Goal: Information Seeking & Learning: Find specific page/section

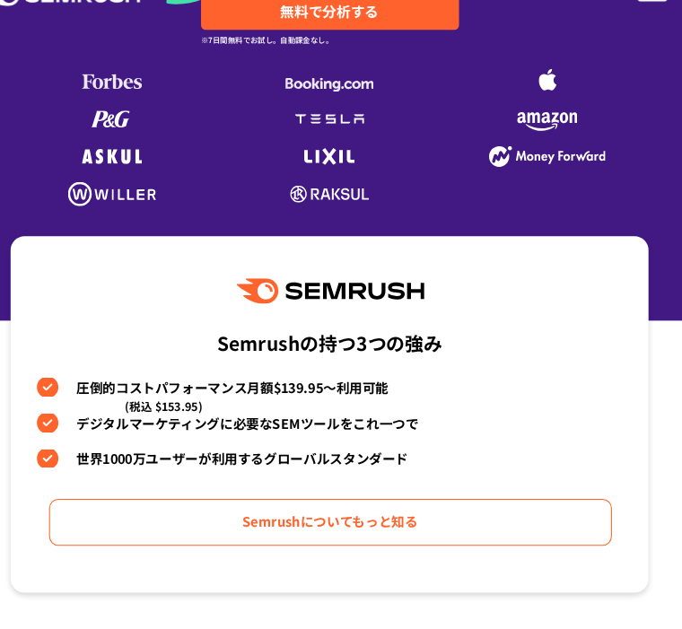
click at [104, 110] on img at bounding box center [132, 105] width 57 height 14
click at [114, 111] on img at bounding box center [132, 105] width 57 height 14
click at [104, 109] on img at bounding box center [132, 105] width 57 height 14
click at [105, 109] on img at bounding box center [132, 105] width 57 height 14
click at [105, 106] on img at bounding box center [132, 105] width 57 height 14
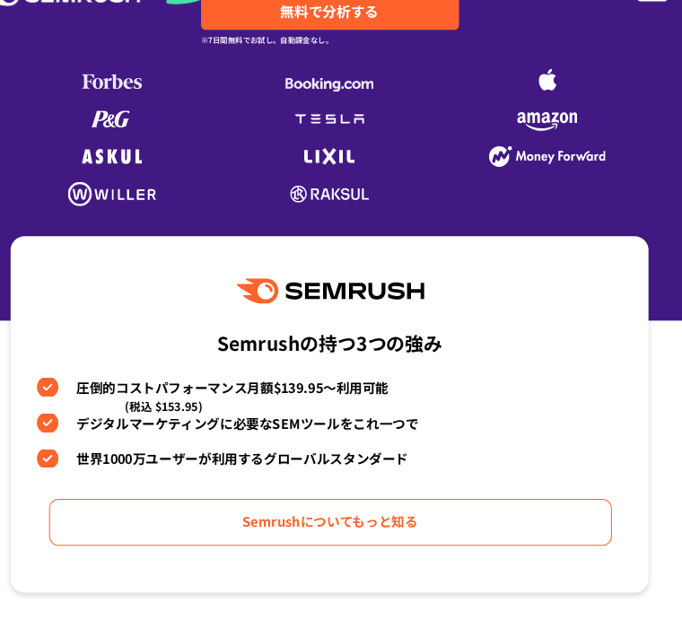
click at [104, 106] on img at bounding box center [132, 105] width 57 height 14
click at [104, 108] on img at bounding box center [132, 105] width 57 height 14
click at [117, 106] on img at bounding box center [132, 105] width 57 height 14
click at [104, 102] on img at bounding box center [132, 105] width 57 height 14
click at [106, 95] on div at bounding box center [133, 104] width 72 height 27
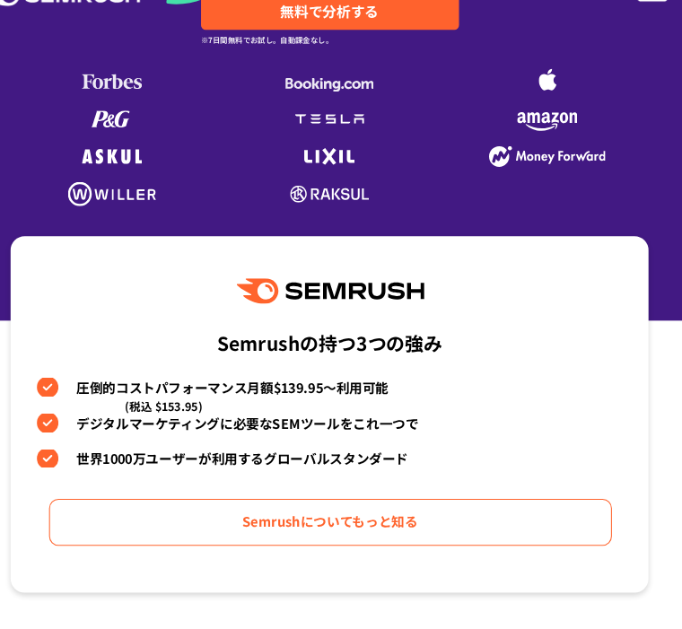
click at [106, 99] on img at bounding box center [132, 105] width 57 height 14
click at [332, 103] on img at bounding box center [341, 108] width 84 height 14
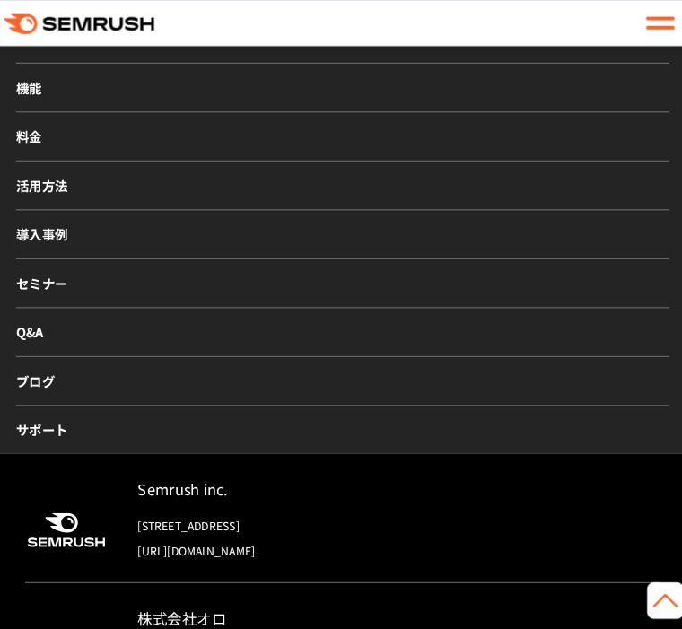
scroll to position [7829, 0]
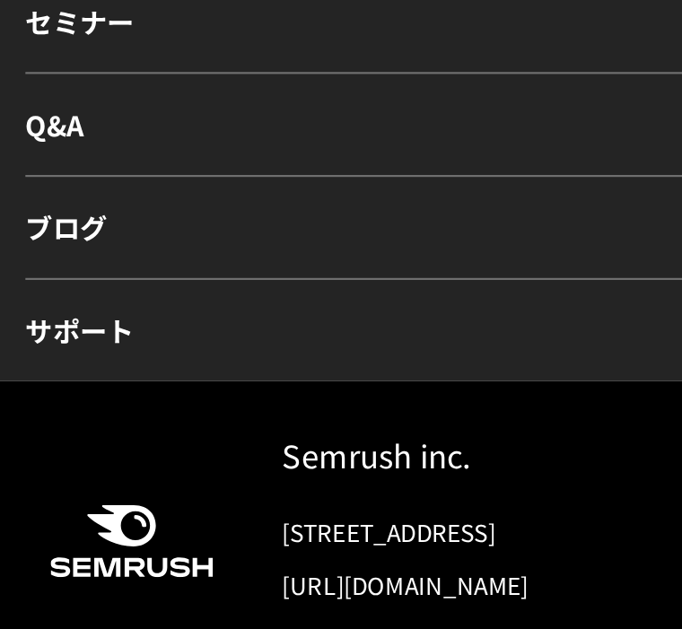
click at [23, 292] on link "Q&A" at bounding box center [340, 316] width 635 height 48
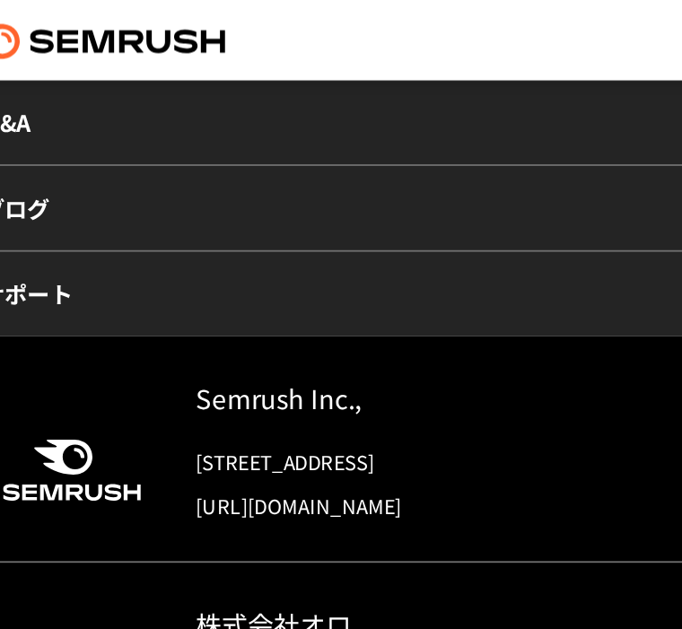
scroll to position [3869, 0]
